Goal: Task Accomplishment & Management: Manage account settings

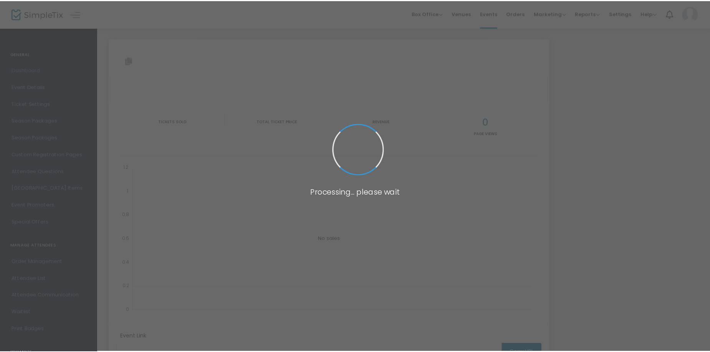
scroll to position [52, 0]
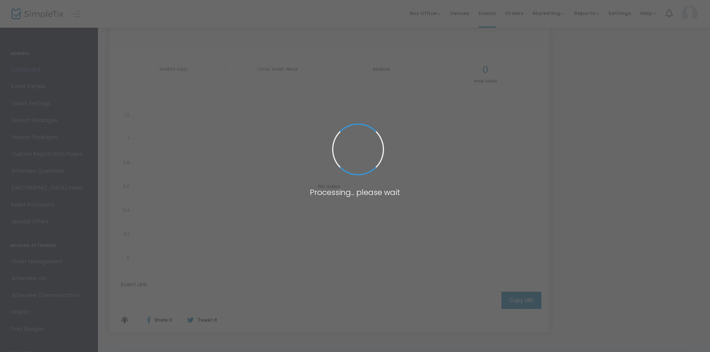
type input "[URL][DOMAIN_NAME]"
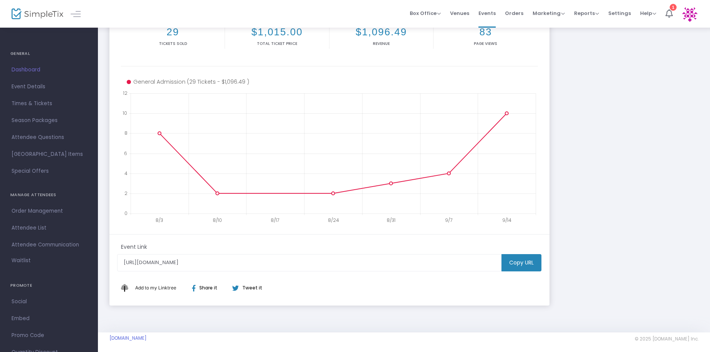
scroll to position [118, 0]
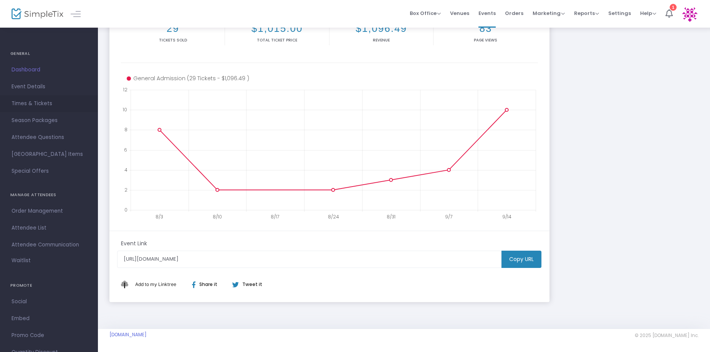
click at [41, 103] on span "Times & Tickets" at bounding box center [49, 104] width 75 height 10
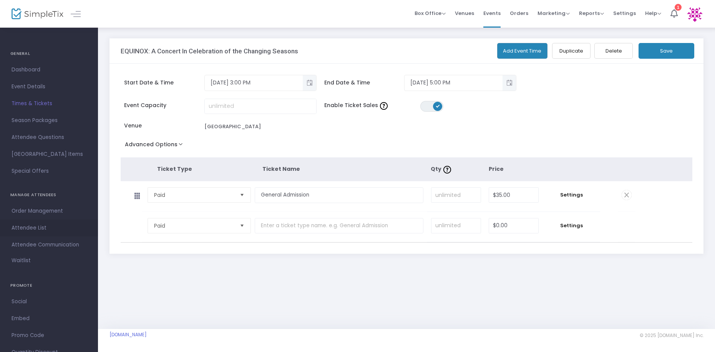
click at [37, 227] on span "Attendee List" at bounding box center [49, 228] width 75 height 10
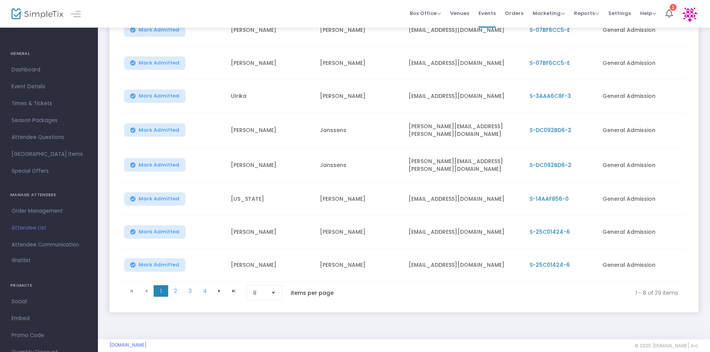
scroll to position [139, 0]
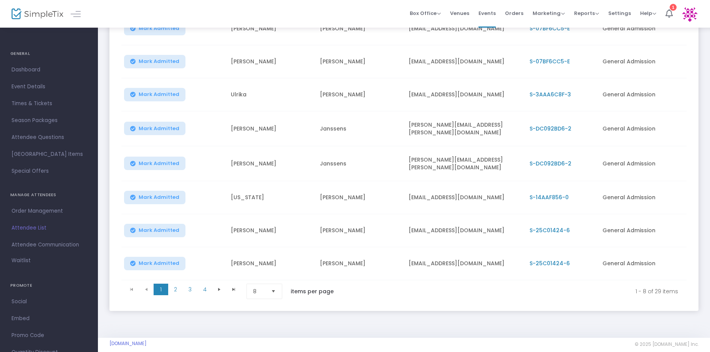
click at [276, 287] on span "Select" at bounding box center [273, 292] width 13 height 13
click at [259, 258] on span "50" at bounding box center [256, 257] width 7 height 8
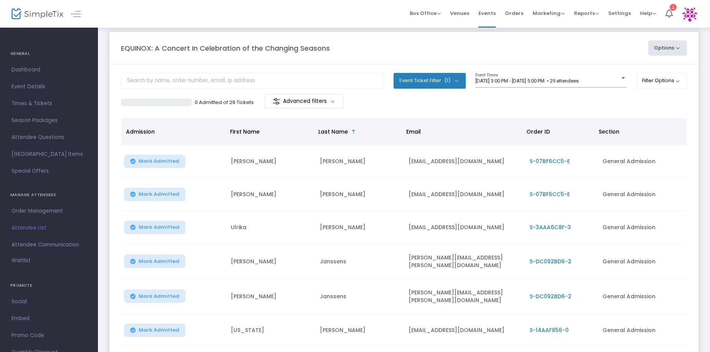
scroll to position [0, 0]
